Goal: Check status: Check status

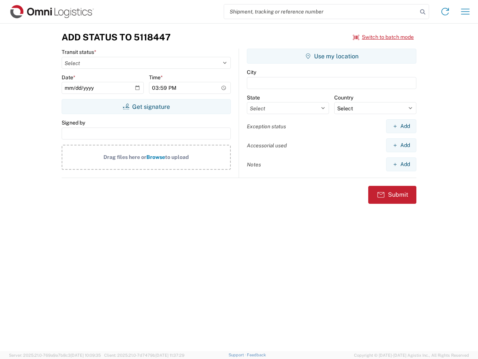
click at [321, 12] on input "search" at bounding box center [320, 11] width 193 height 14
click at [423, 12] on icon at bounding box center [423, 12] width 10 height 10
click at [445, 12] on icon at bounding box center [445, 12] width 12 height 12
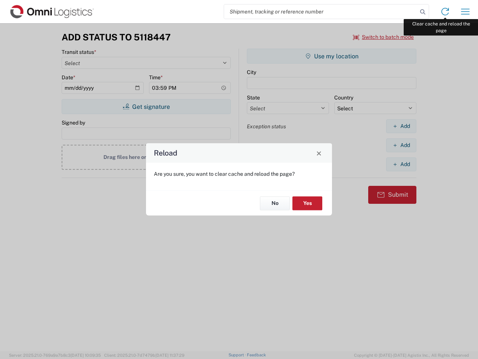
click at [465, 12] on div "Reload Are you sure, you want to clear cache and reload the page? No Yes" at bounding box center [239, 179] width 478 height 359
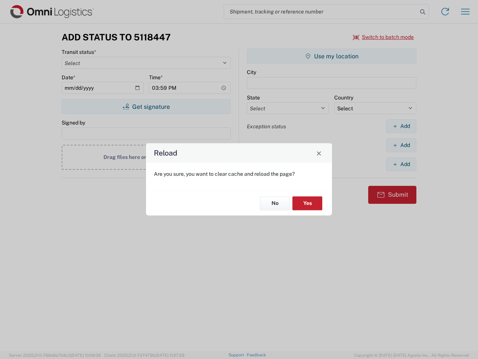
click at [384, 37] on div "Reload Are you sure, you want to clear cache and reload the page? No Yes" at bounding box center [239, 179] width 478 height 359
click at [146, 106] on div "Reload Are you sure, you want to clear cache and reload the page? No Yes" at bounding box center [239, 179] width 478 height 359
click at [332, 56] on div "Reload Are you sure, you want to clear cache and reload the page? No Yes" at bounding box center [239, 179] width 478 height 359
click at [401, 126] on div "Reload Are you sure, you want to clear cache and reload the page? No Yes" at bounding box center [239, 179] width 478 height 359
click at [401, 145] on div "Reload Are you sure, you want to clear cache and reload the page? No Yes" at bounding box center [239, 179] width 478 height 359
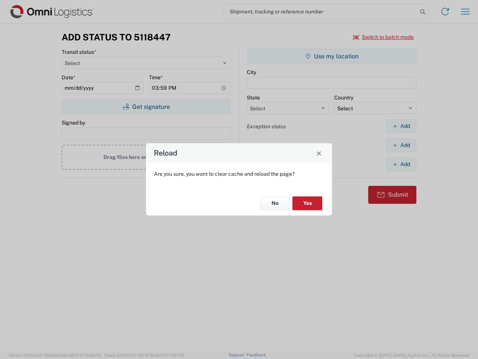
click at [401, 164] on div "Reload Are you sure, you want to clear cache and reload the page? No Yes" at bounding box center [239, 179] width 478 height 359
